Goal: Information Seeking & Learning: Learn about a topic

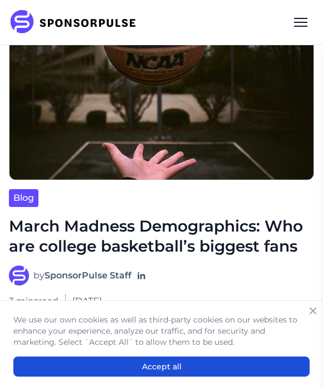
scroll to position [99, 0]
click at [315, 311] on icon "Close" at bounding box center [313, 310] width 11 height 11
